Goal: Task Accomplishment & Management: Manage account settings

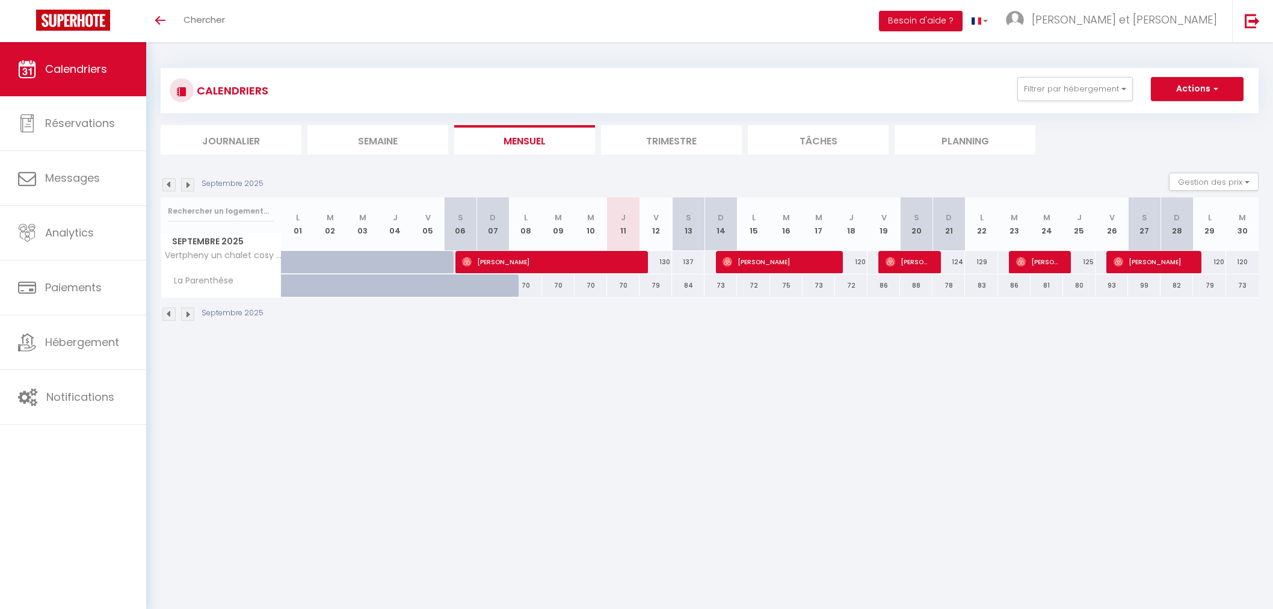
select select
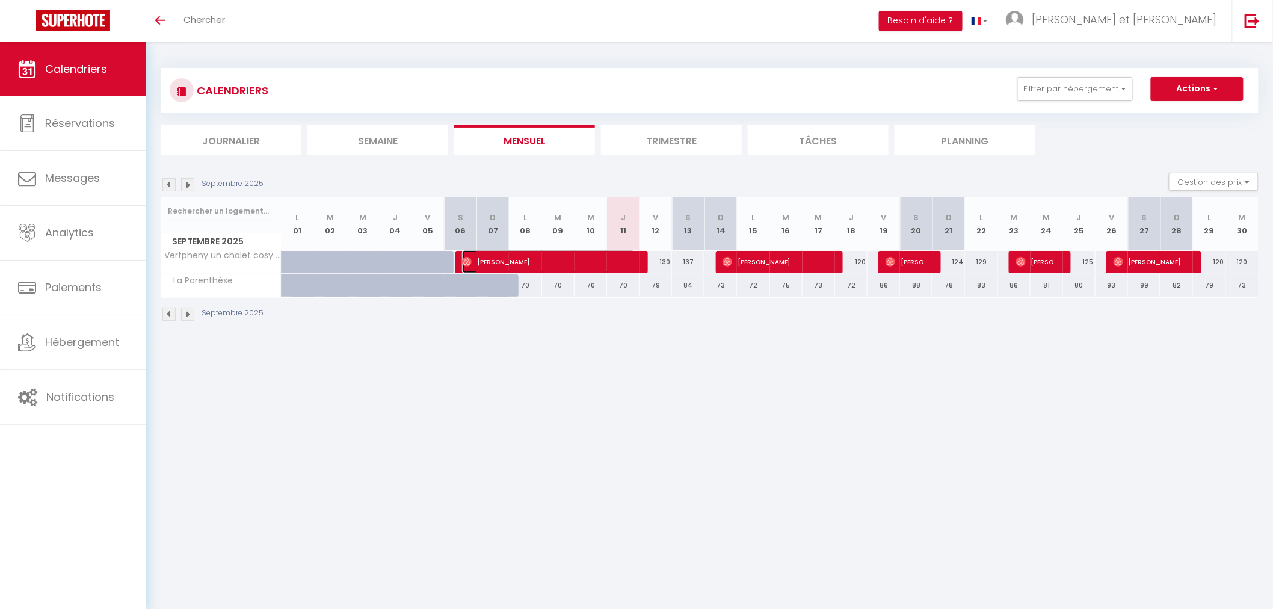
click at [550, 263] on span "[PERSON_NAME]" at bounding box center [548, 261] width 173 height 23
select select "OK"
select select "0"
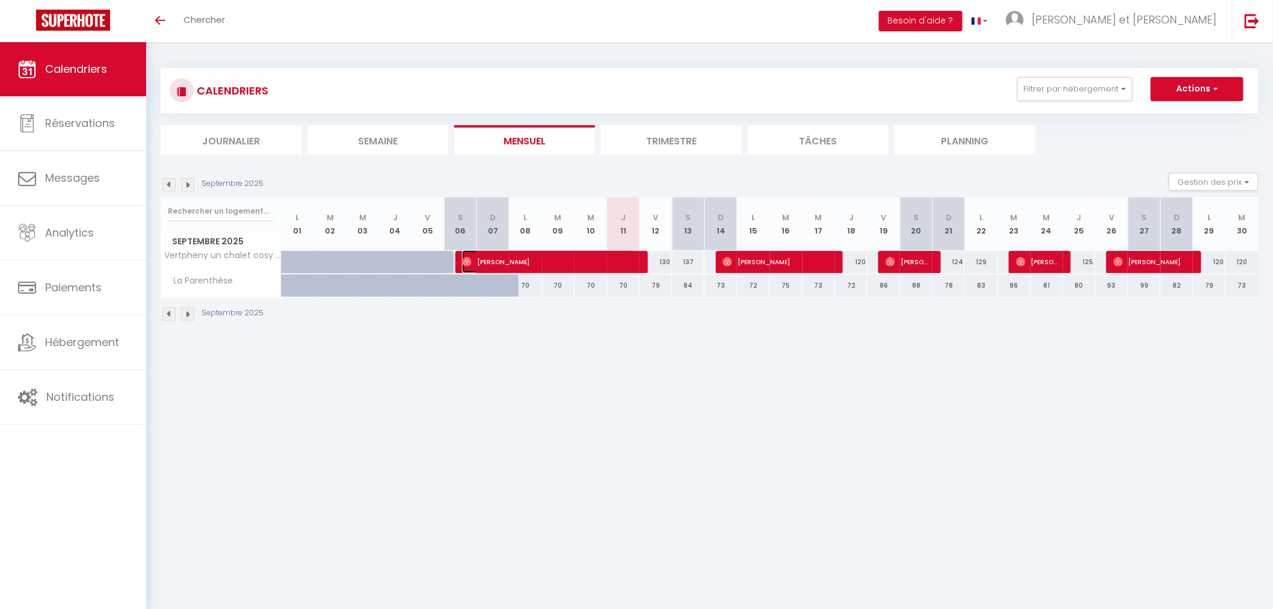
select select "1"
select select
select select "45221"
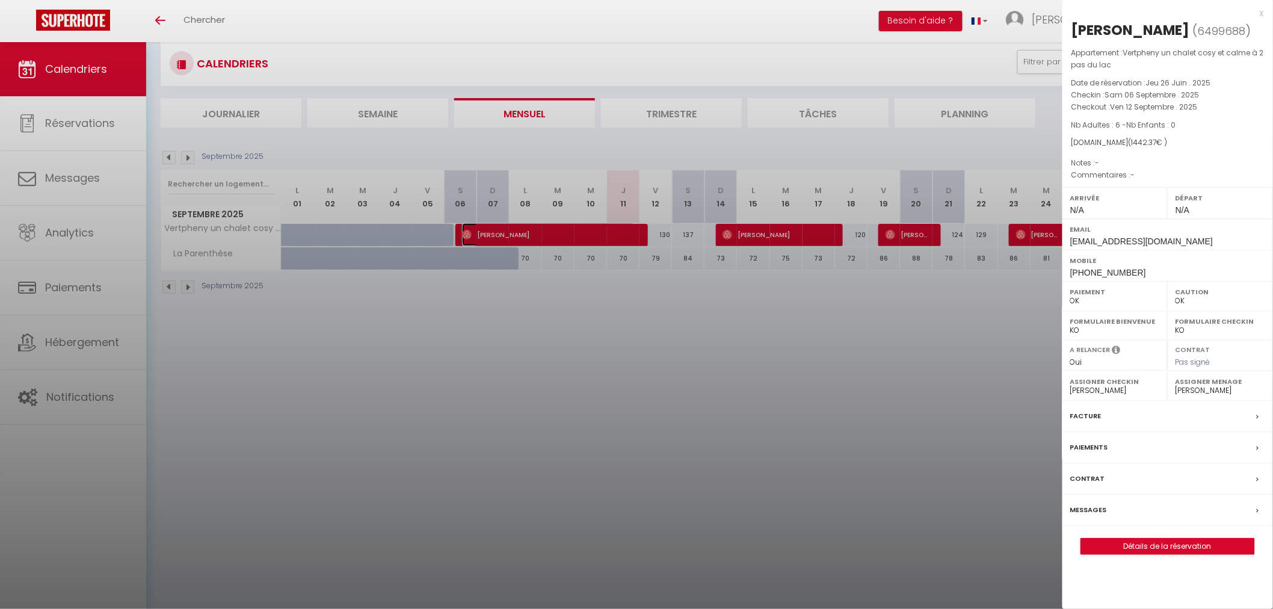
scroll to position [42, 0]
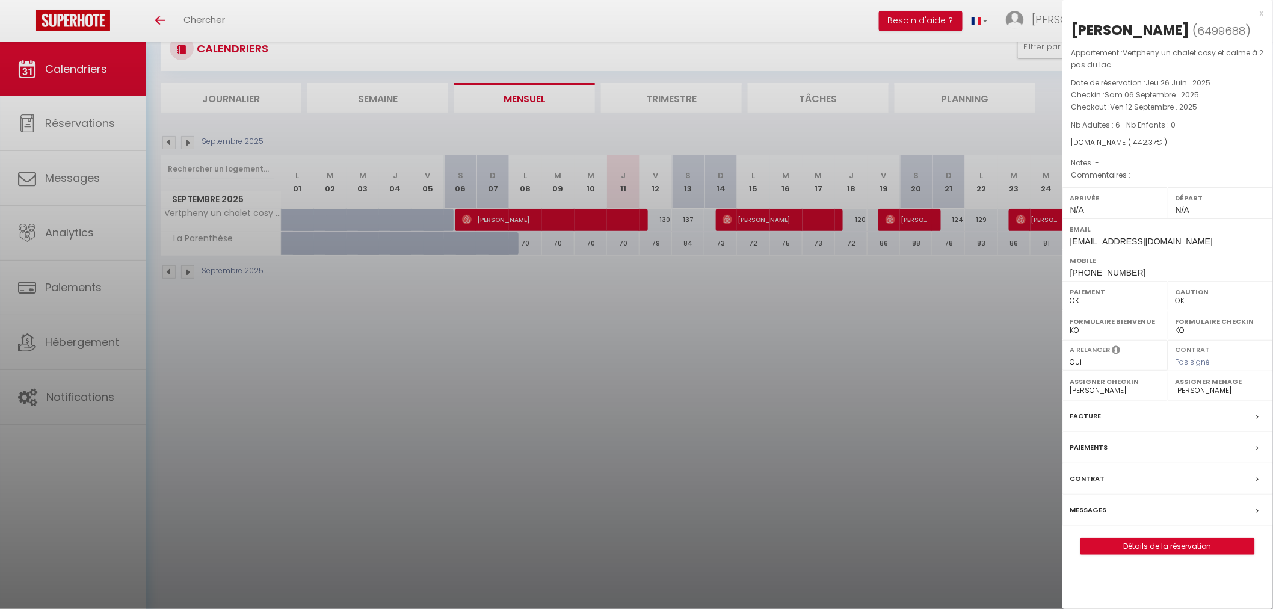
click at [1131, 514] on div "Messages" at bounding box center [1167, 509] width 211 height 31
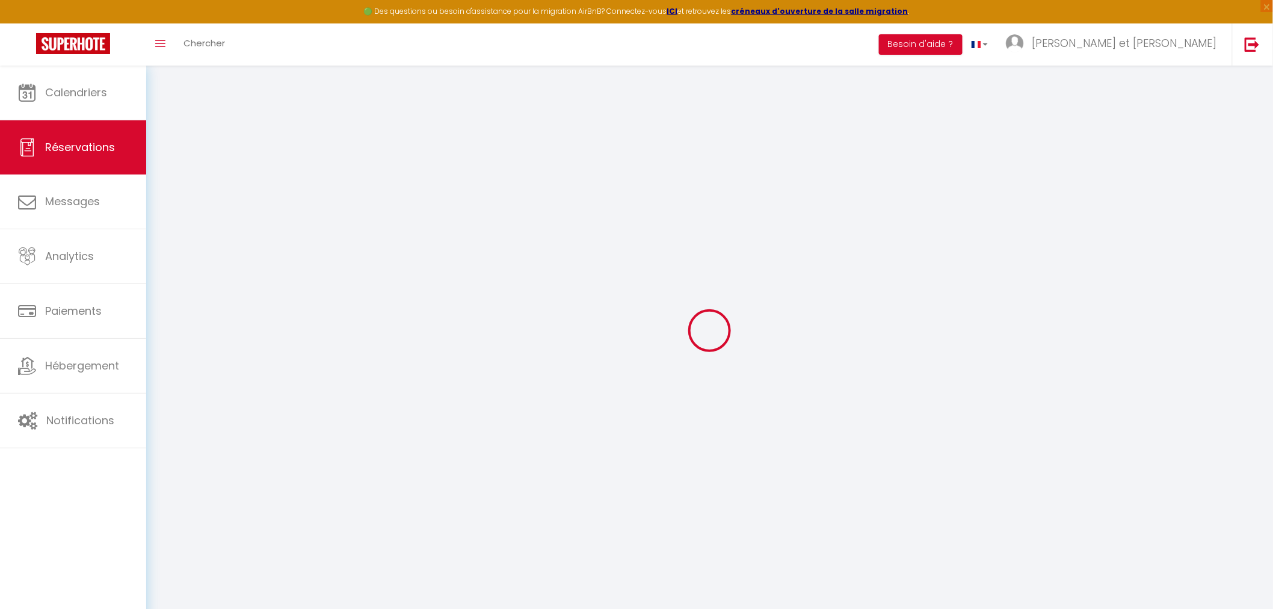
select select
checkbox input "false"
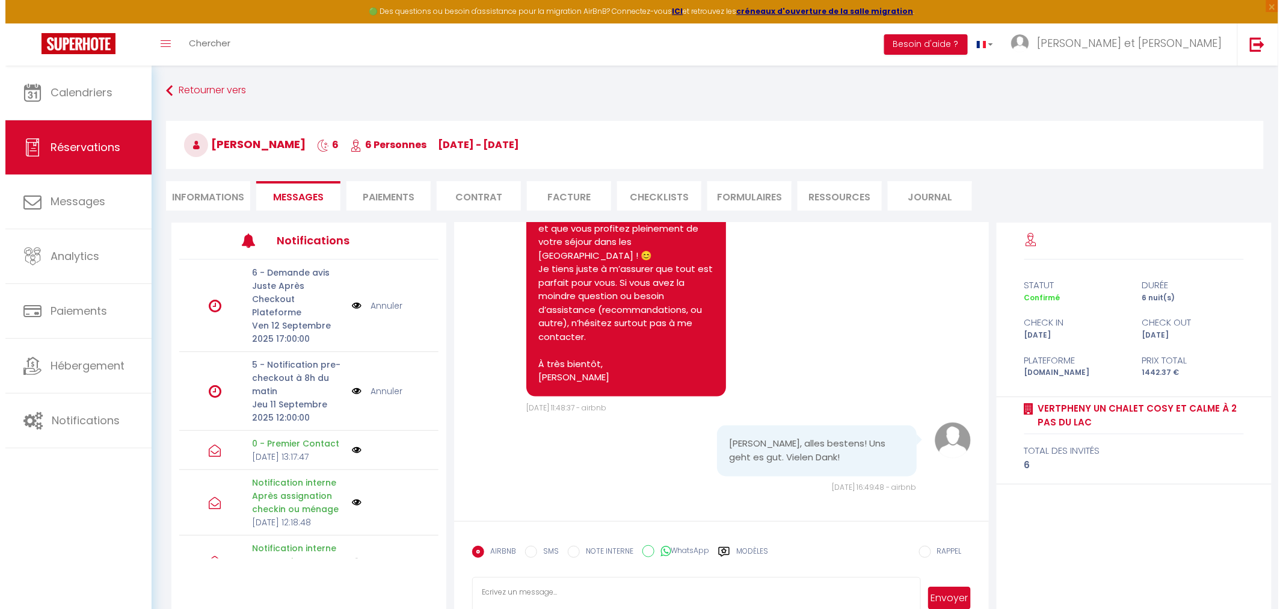
scroll to position [4791, 0]
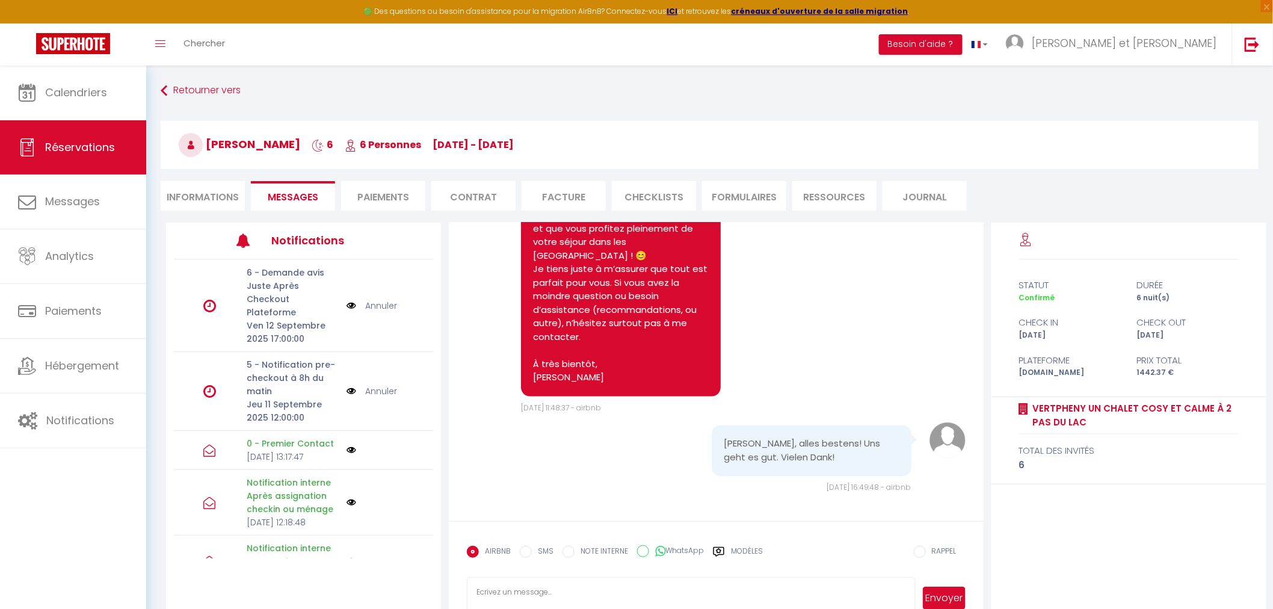
click at [346, 389] on img at bounding box center [351, 390] width 10 height 13
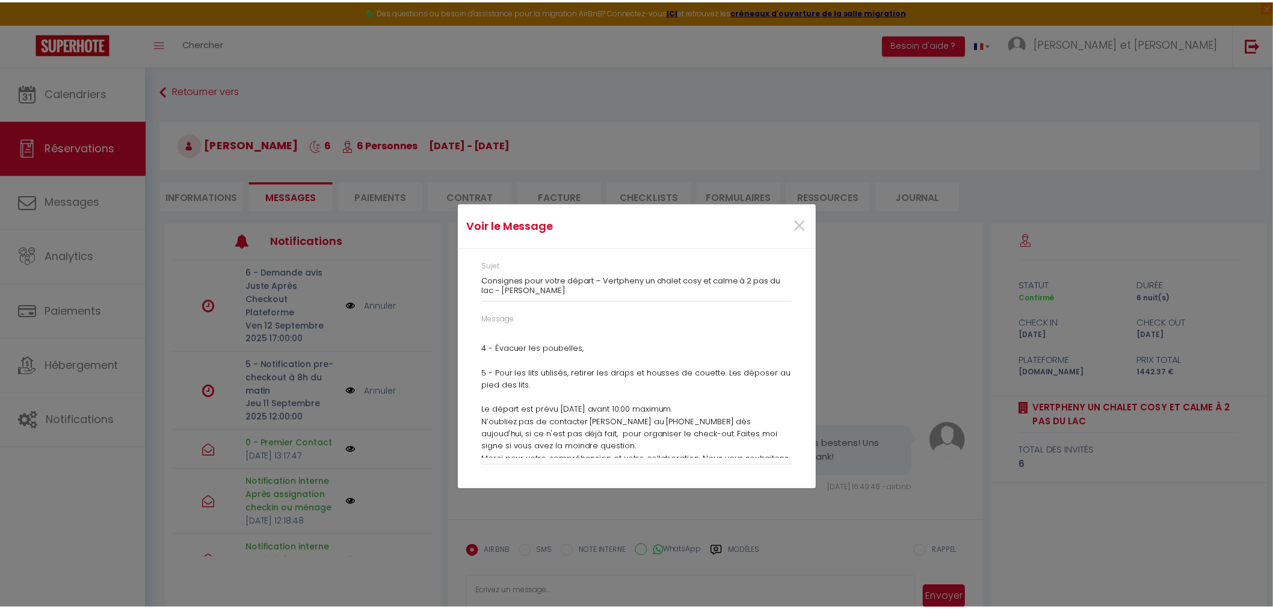
scroll to position [200, 0]
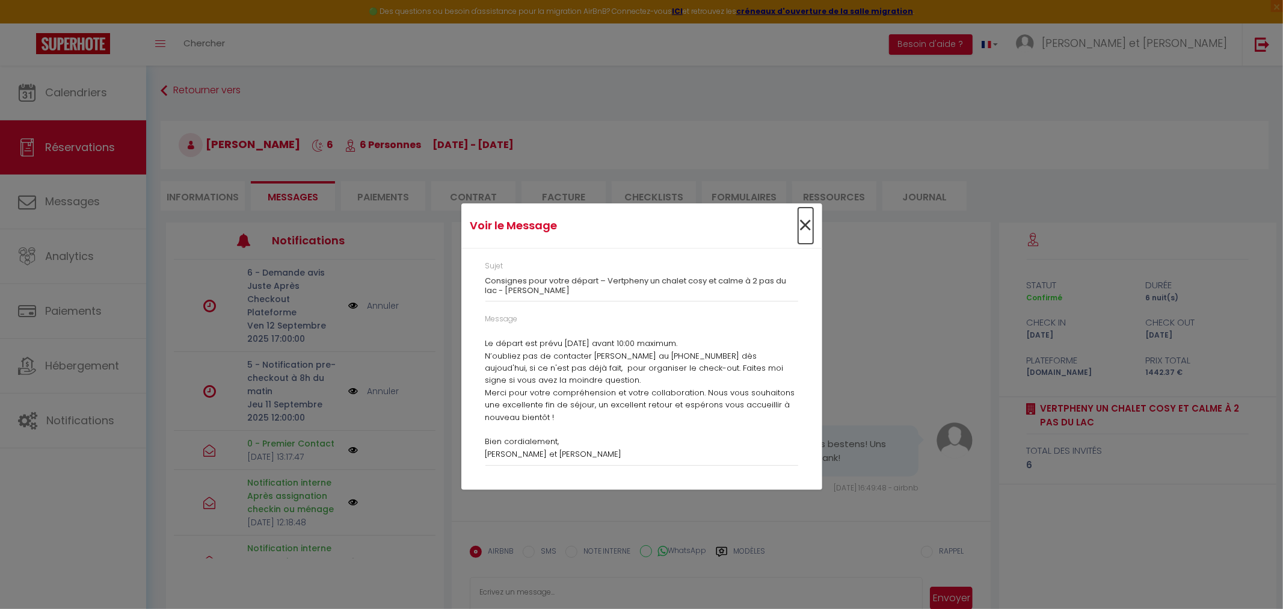
drag, startPoint x: 804, startPoint y: 230, endPoint x: 798, endPoint y: 242, distance: 13.5
click at [804, 230] on span "×" at bounding box center [805, 226] width 15 height 36
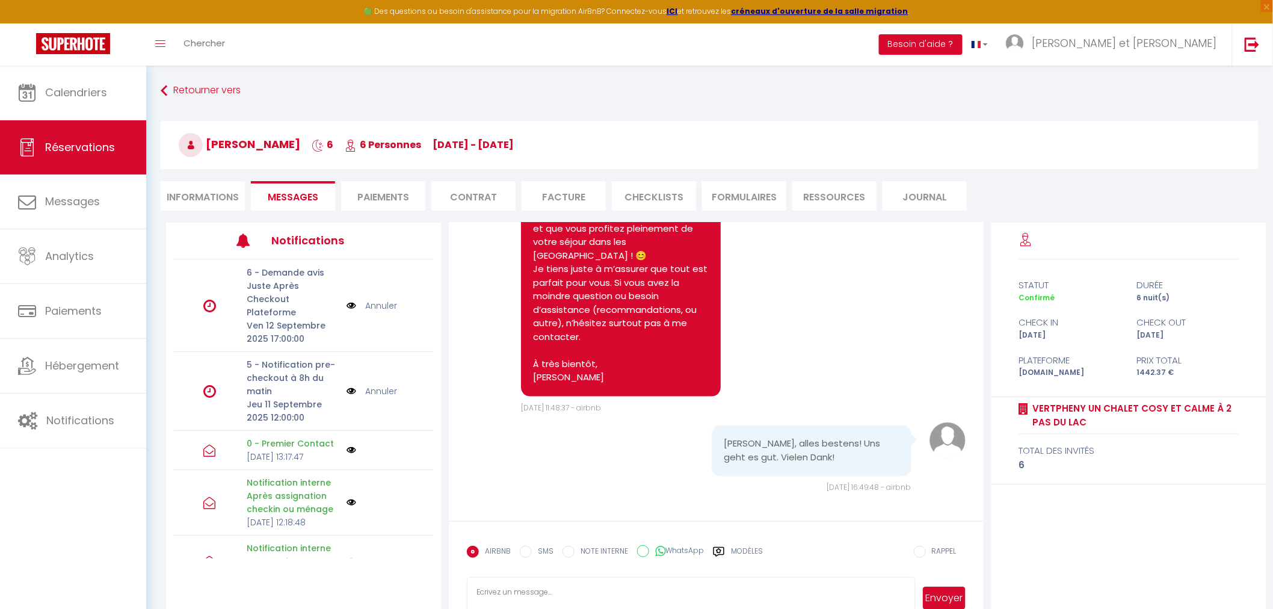
click at [346, 455] on img at bounding box center [351, 450] width 10 height 10
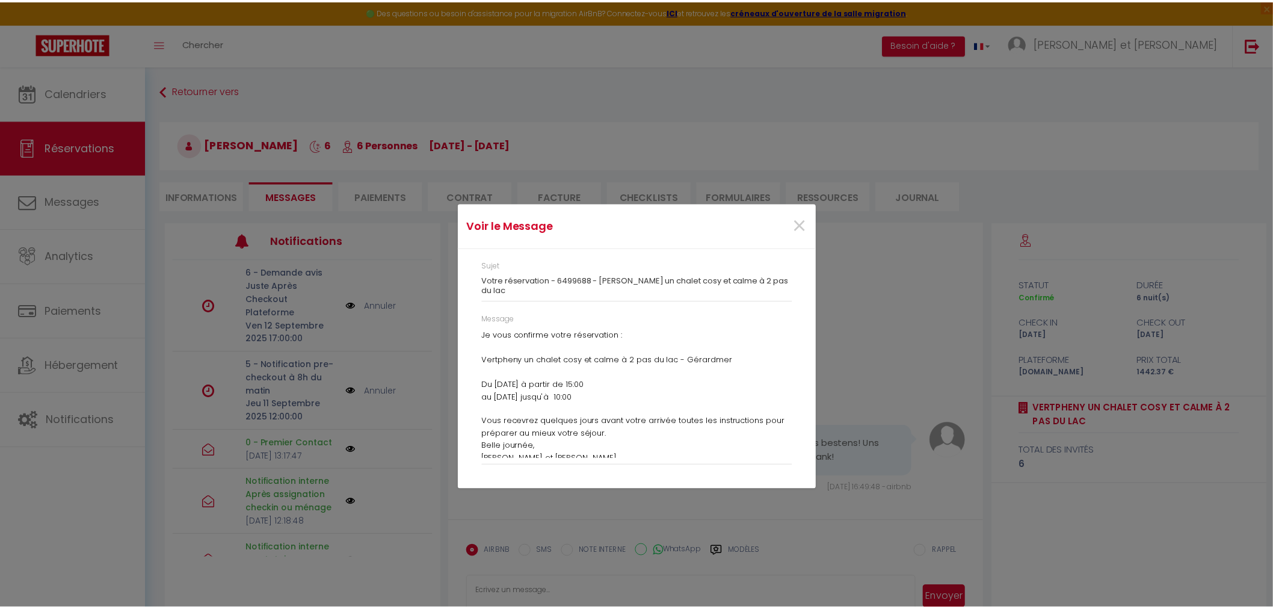
scroll to position [79, 0]
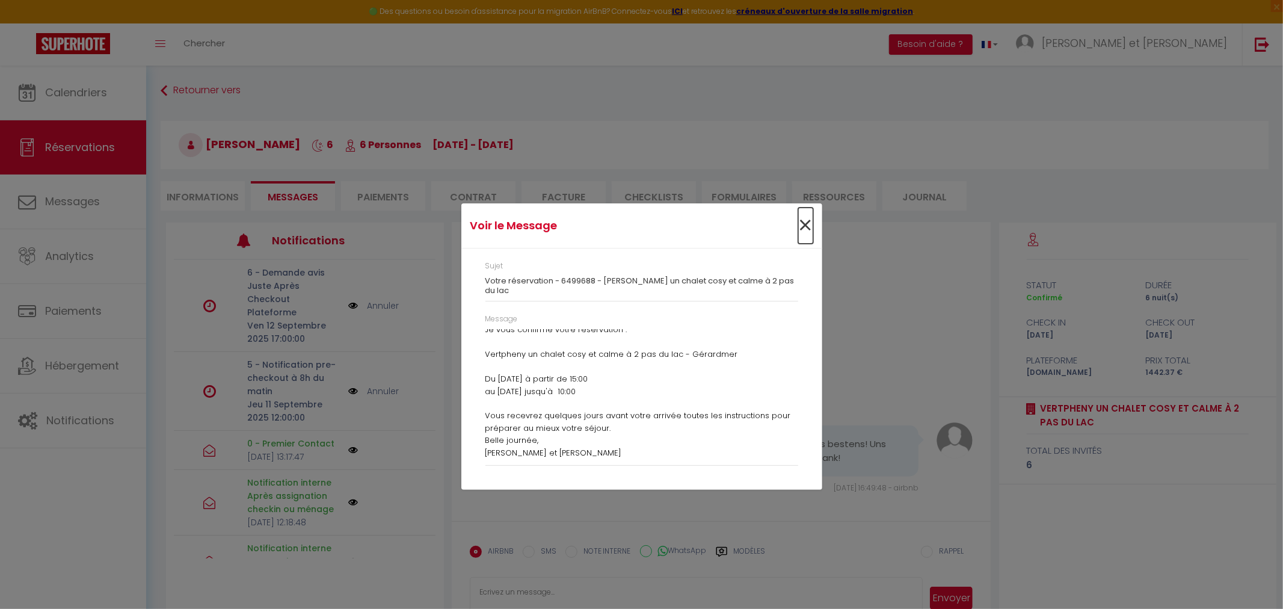
click at [806, 227] on span "×" at bounding box center [805, 226] width 15 height 36
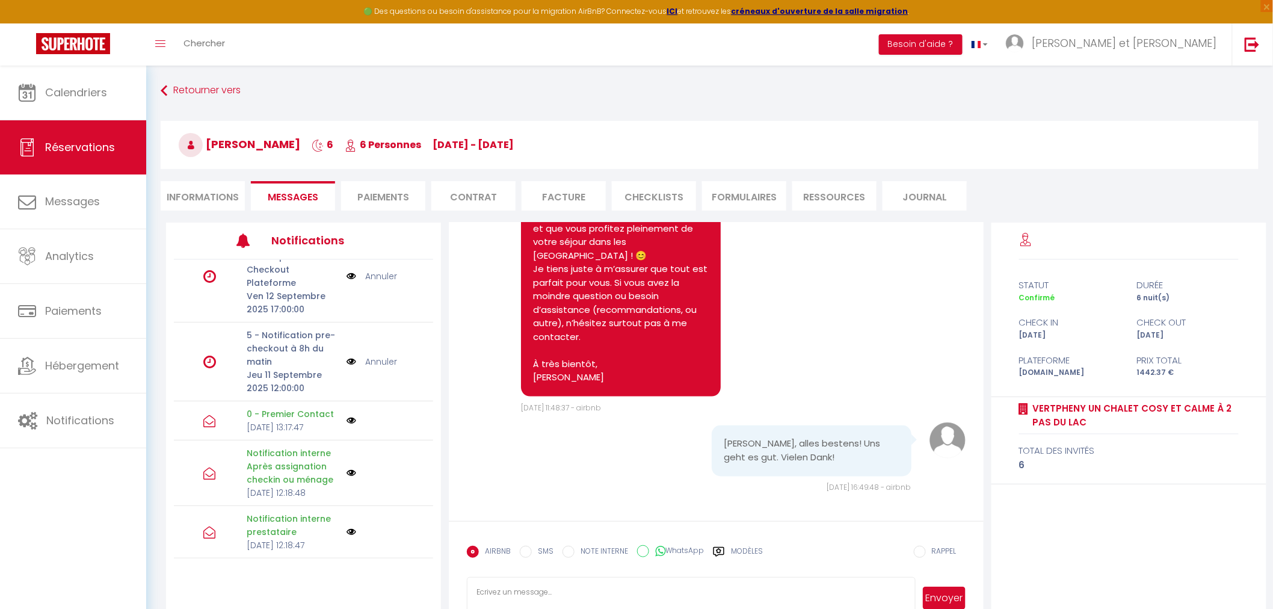
scroll to position [0, 0]
